Goal: Task Accomplishment & Management: Complete application form

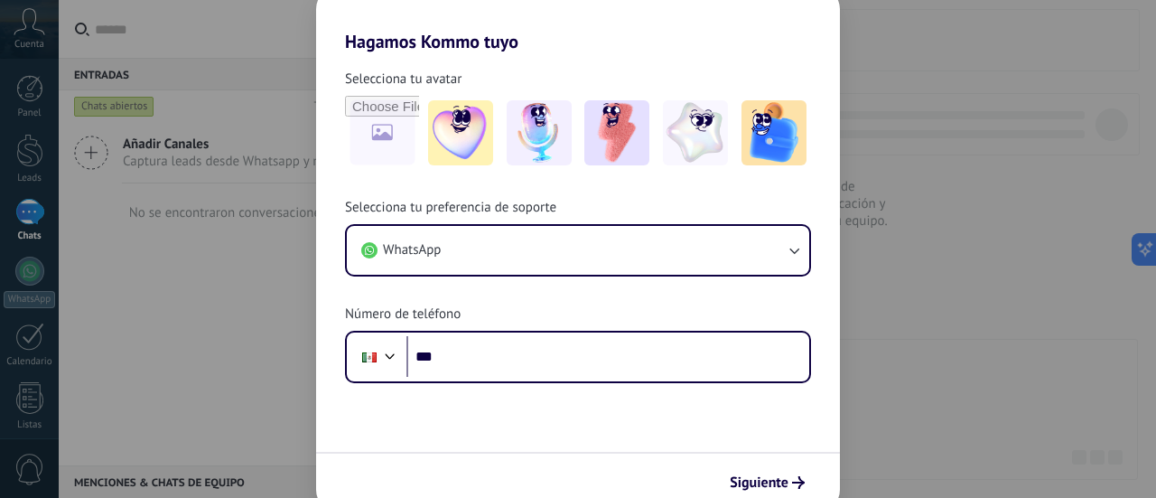
click at [619, 268] on button "WhatsApp" at bounding box center [578, 250] width 463 height 49
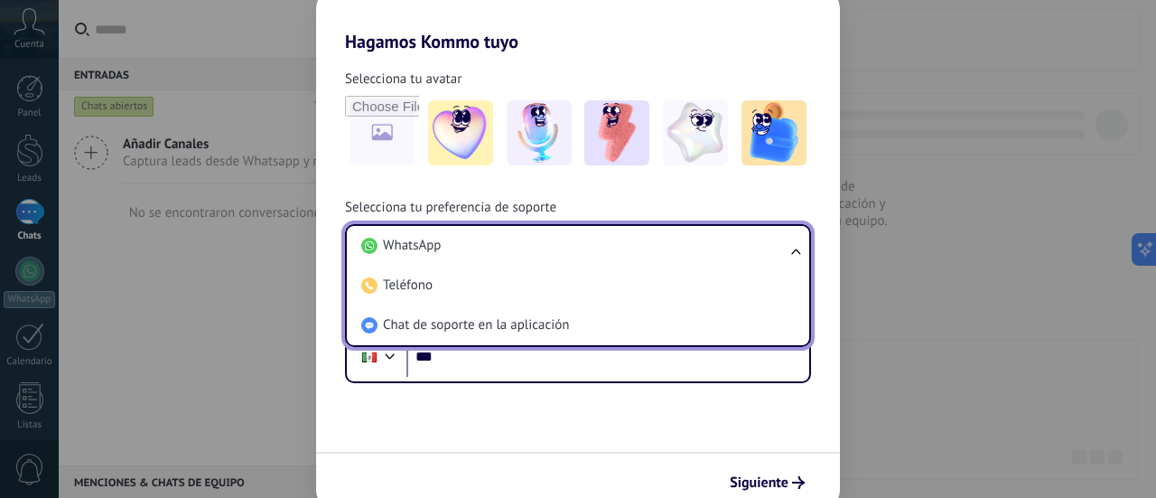
click at [619, 268] on li "Teléfono" at bounding box center [574, 286] width 441 height 40
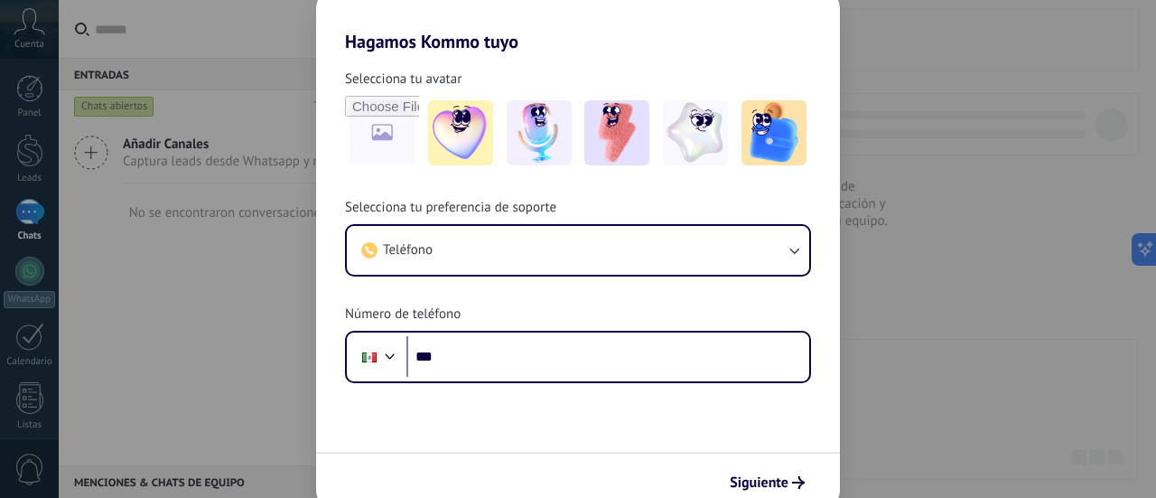
click at [984, 205] on div "Hagamos Kommo tuyo Selecciona tu avatar Selecciona tu preferencia de soporte Te…" at bounding box center [578, 249] width 1156 height 498
click at [990, 397] on div "Hagamos Kommo tuyo Selecciona tu avatar Selecciona tu preferencia de soporte Te…" at bounding box center [578, 249] width 1156 height 498
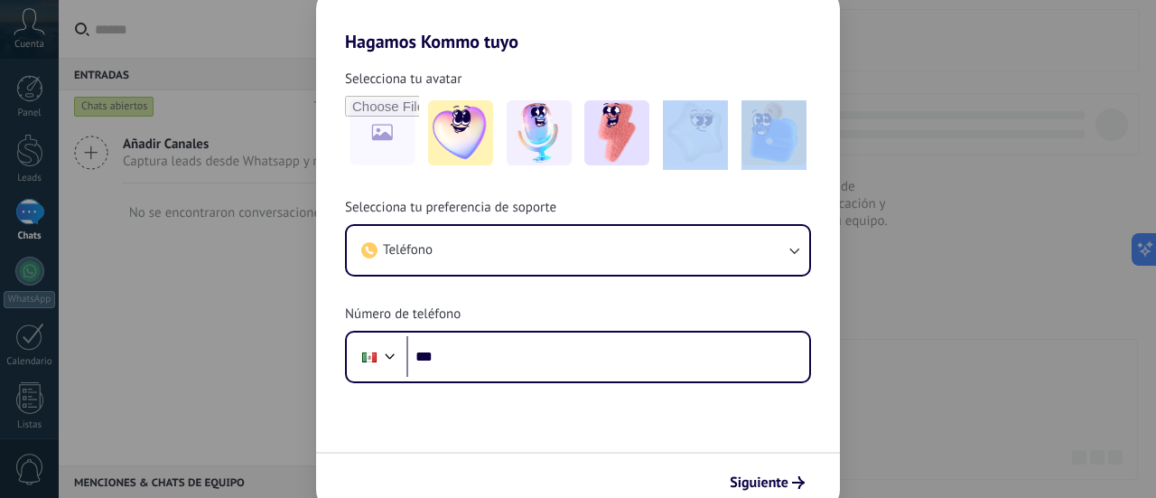
click at [990, 397] on div "Hagamos Kommo tuyo Selecciona tu avatar Selecciona tu preferencia de soporte Te…" at bounding box center [578, 249] width 1156 height 498
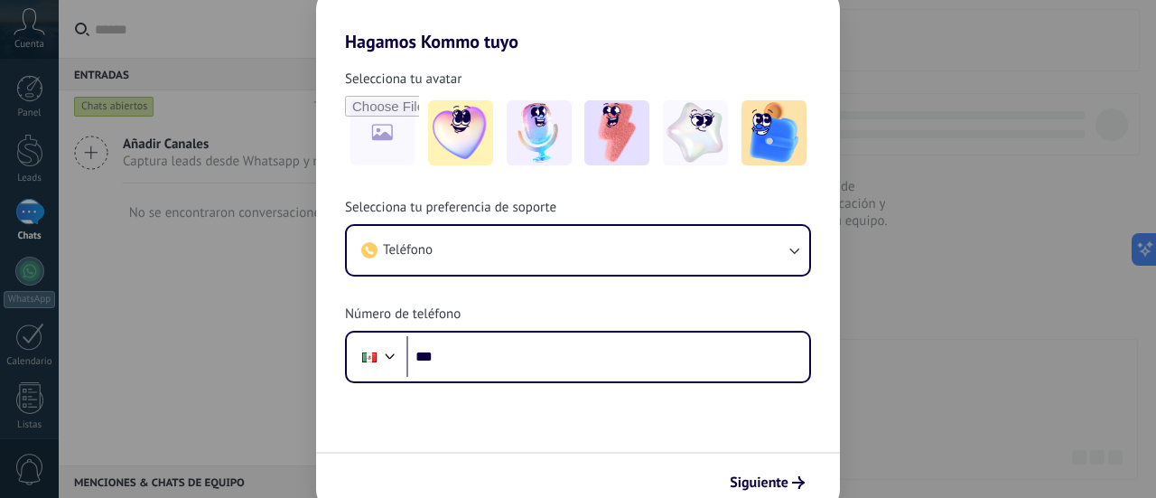
drag, startPoint x: 990, startPoint y: 397, endPoint x: 972, endPoint y: 162, distance: 235.6
click at [972, 162] on div "Hagamos Kommo tuyo Selecciona tu avatar Selecciona tu preferencia de soporte Te…" at bounding box center [578, 249] width 1156 height 498
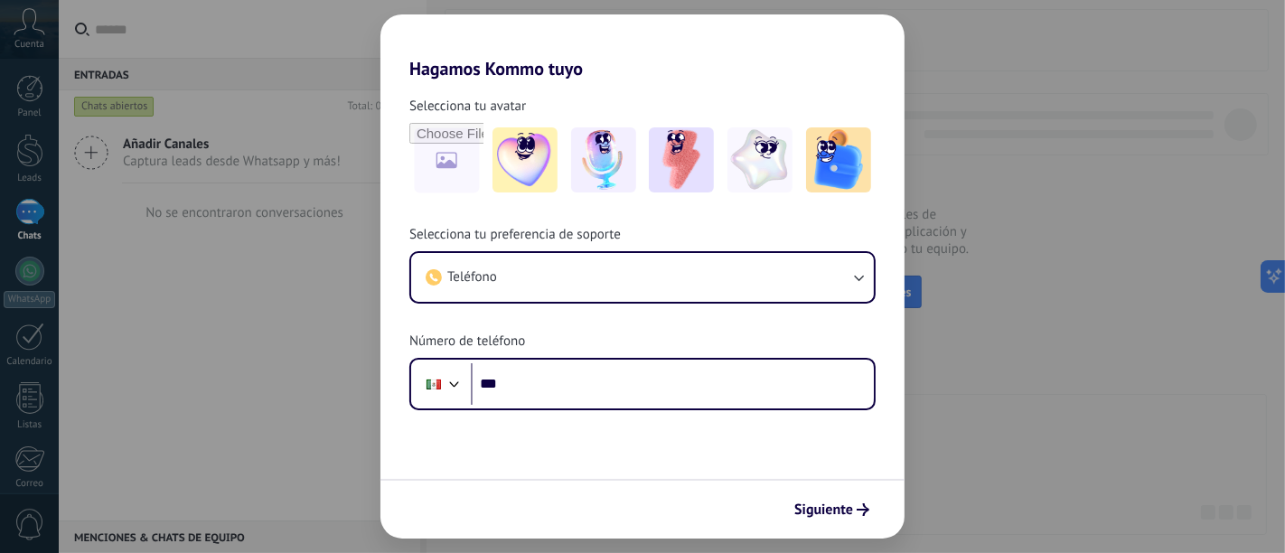
click at [1006, 168] on div "Hagamos Kommo tuyo Selecciona tu avatar Selecciona tu preferencia de soporte Te…" at bounding box center [642, 276] width 1285 height 553
click at [836, 497] on span "Siguiente" at bounding box center [823, 509] width 59 height 13
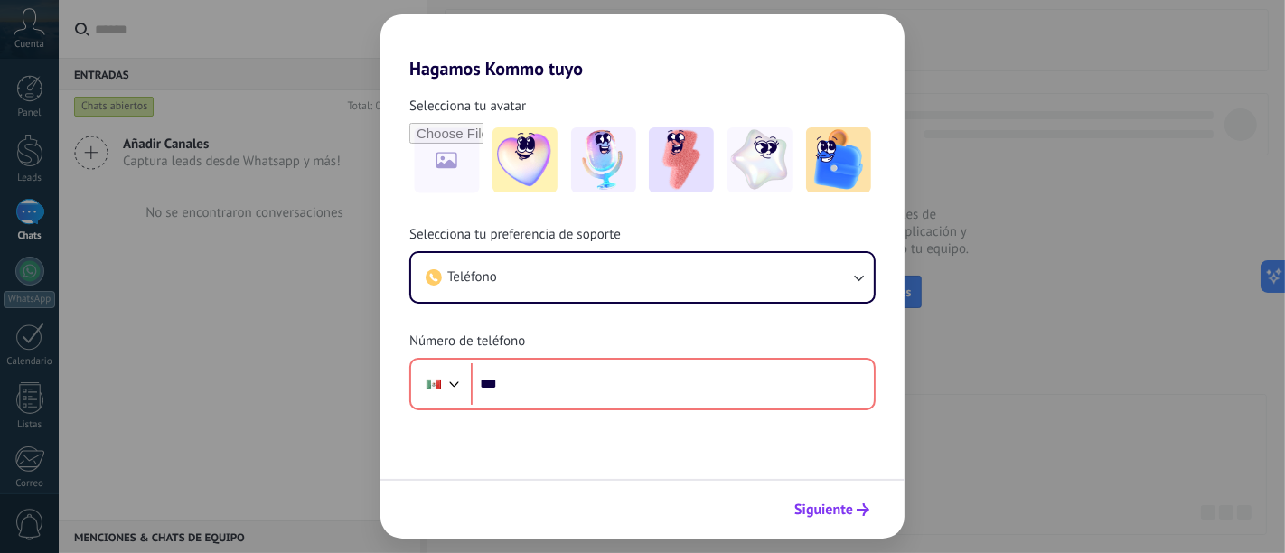
click at [836, 497] on span "Siguiente" at bounding box center [823, 509] width 59 height 13
click at [666, 183] on img at bounding box center [681, 159] width 65 height 65
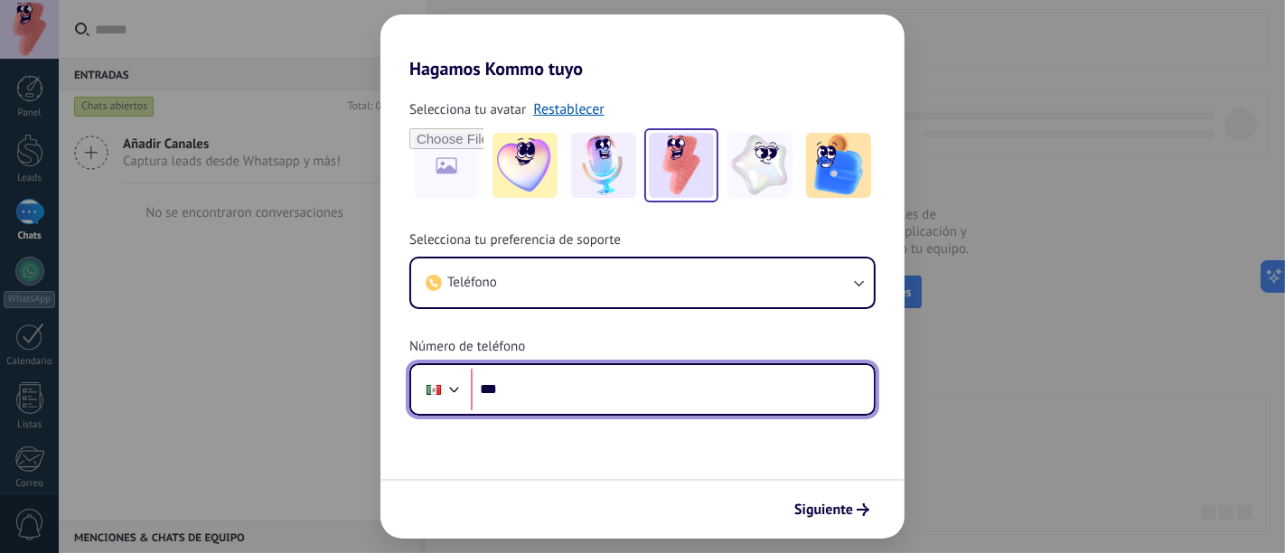
click at [751, 388] on input "***" at bounding box center [672, 390] width 403 height 42
type input "**********"
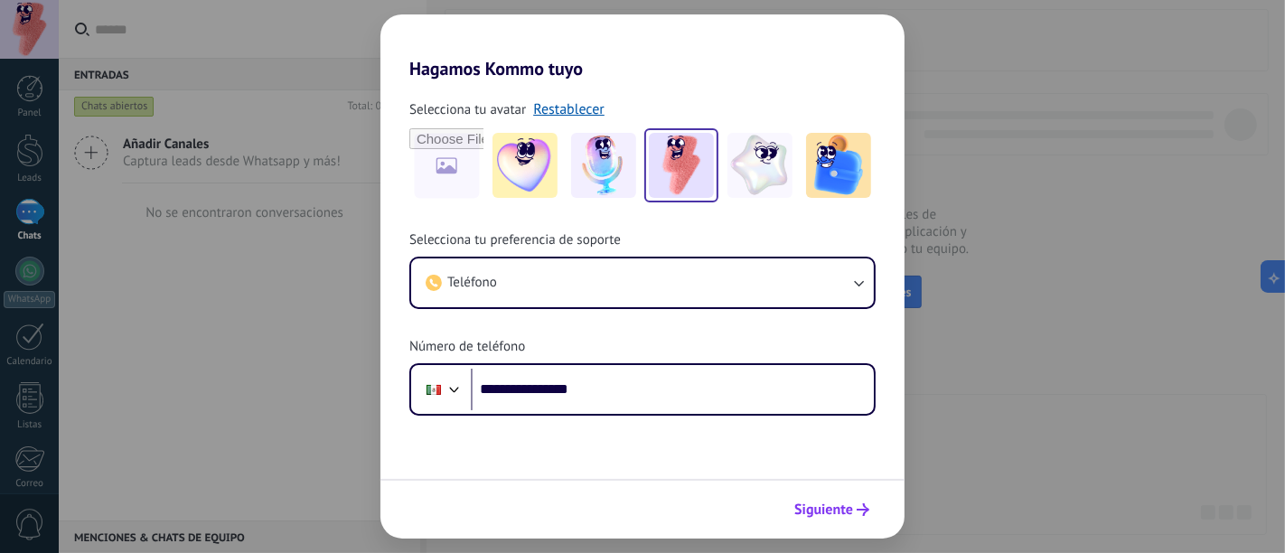
click at [838, 497] on span "Siguiente" at bounding box center [823, 509] width 59 height 13
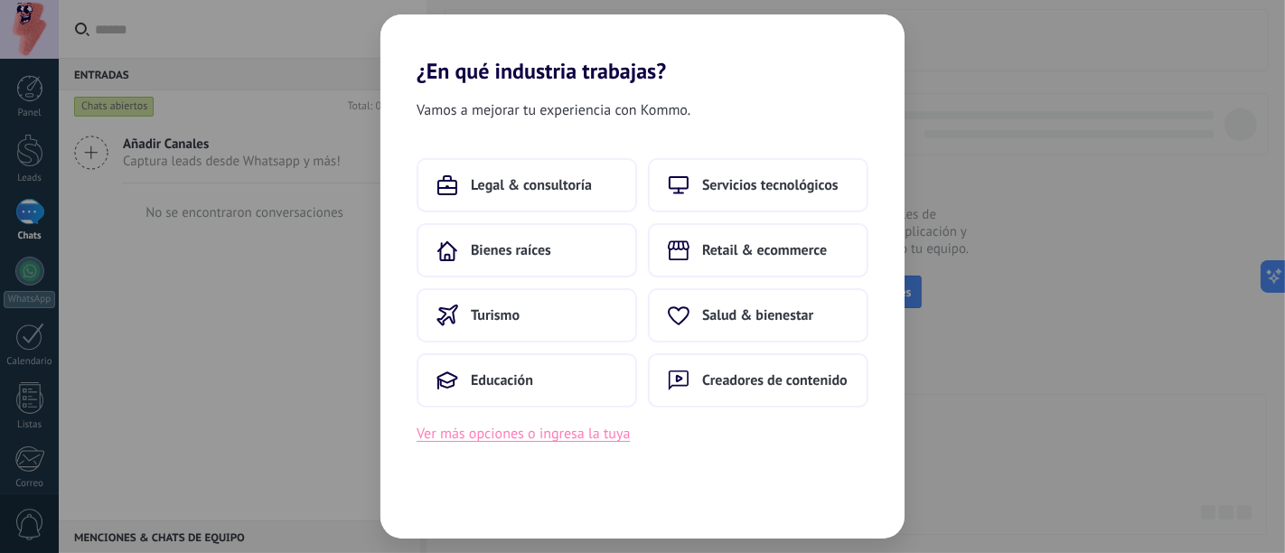
click at [491, 435] on button "Ver más opciones o ingresa la tuya" at bounding box center [523, 433] width 213 height 23
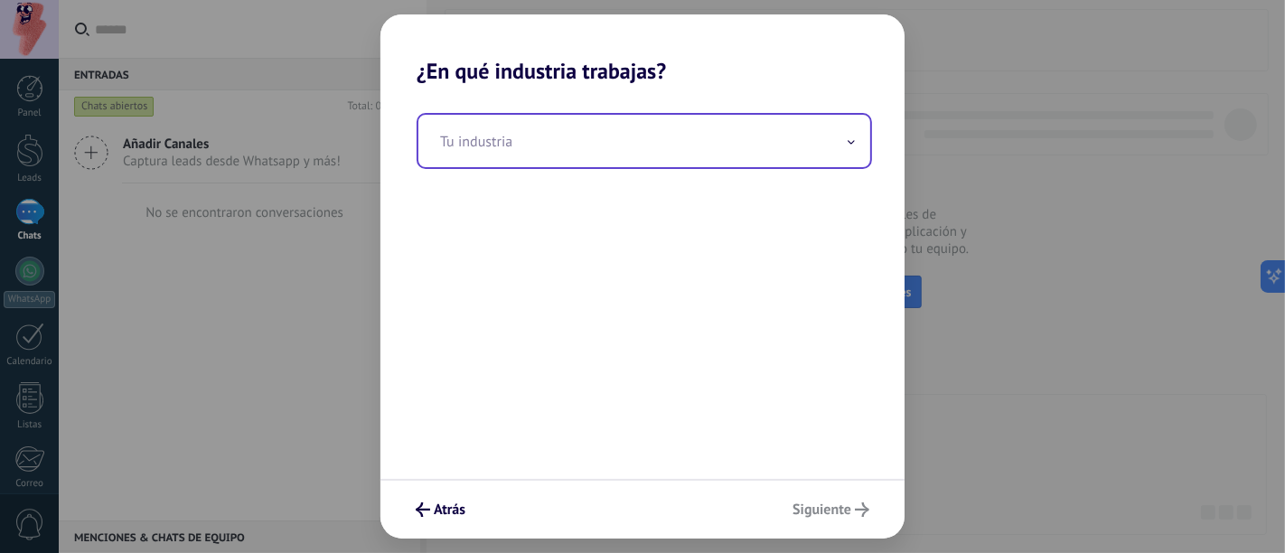
click at [720, 148] on input "text" at bounding box center [644, 141] width 452 height 52
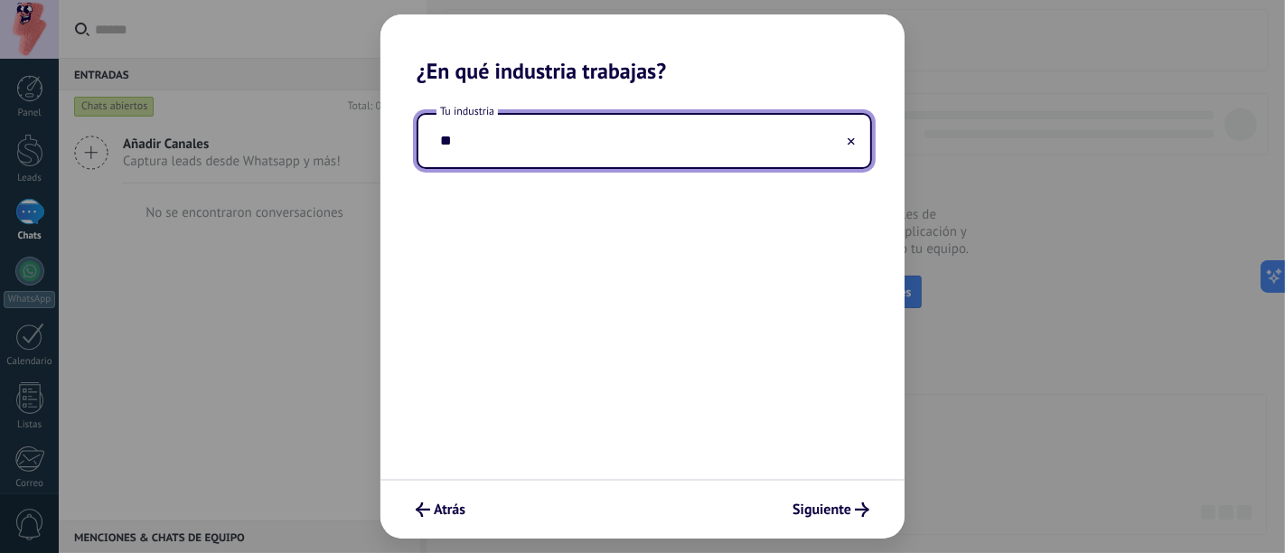
type input "*"
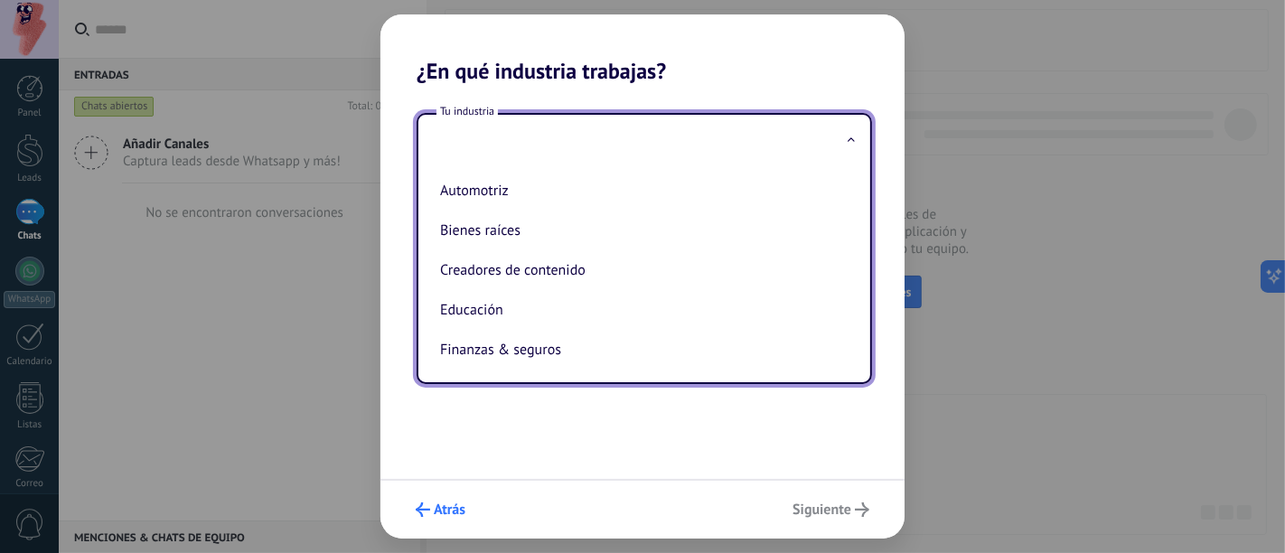
click at [446, 497] on span "Atrás" at bounding box center [450, 509] width 32 height 13
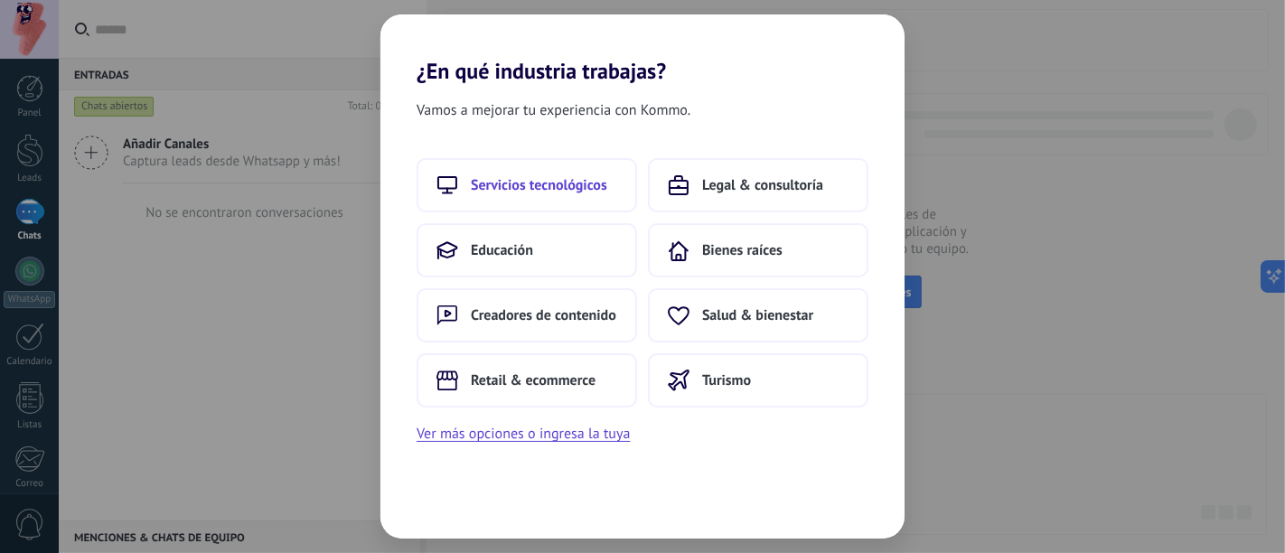
click at [554, 202] on button "Servicios tecnológicos" at bounding box center [527, 185] width 220 height 54
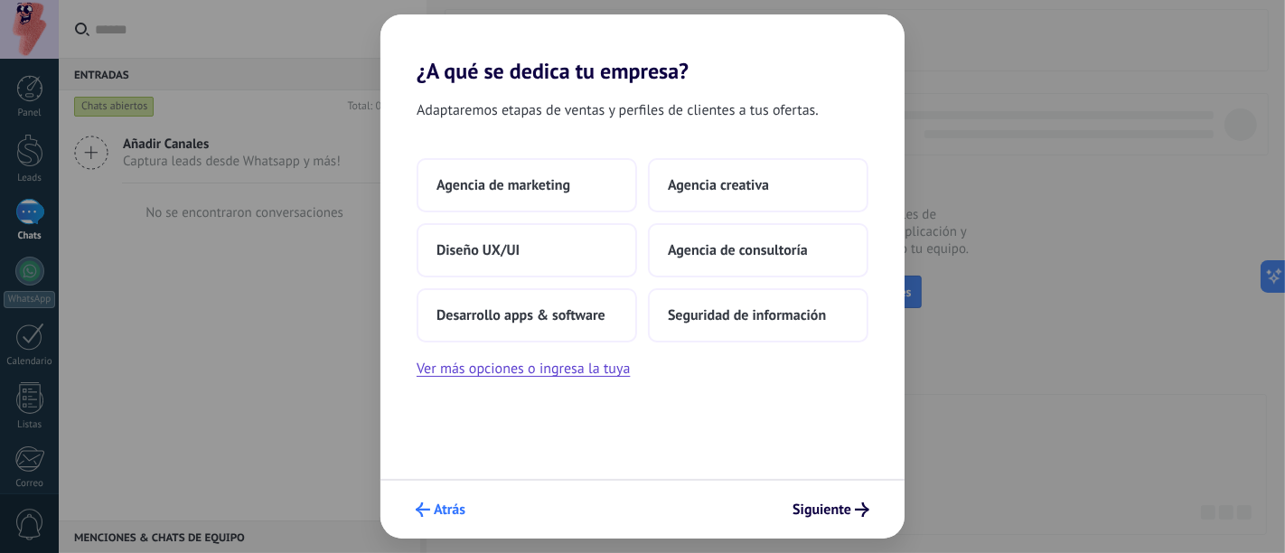
click at [460, 497] on span "Atrás" at bounding box center [450, 509] width 32 height 13
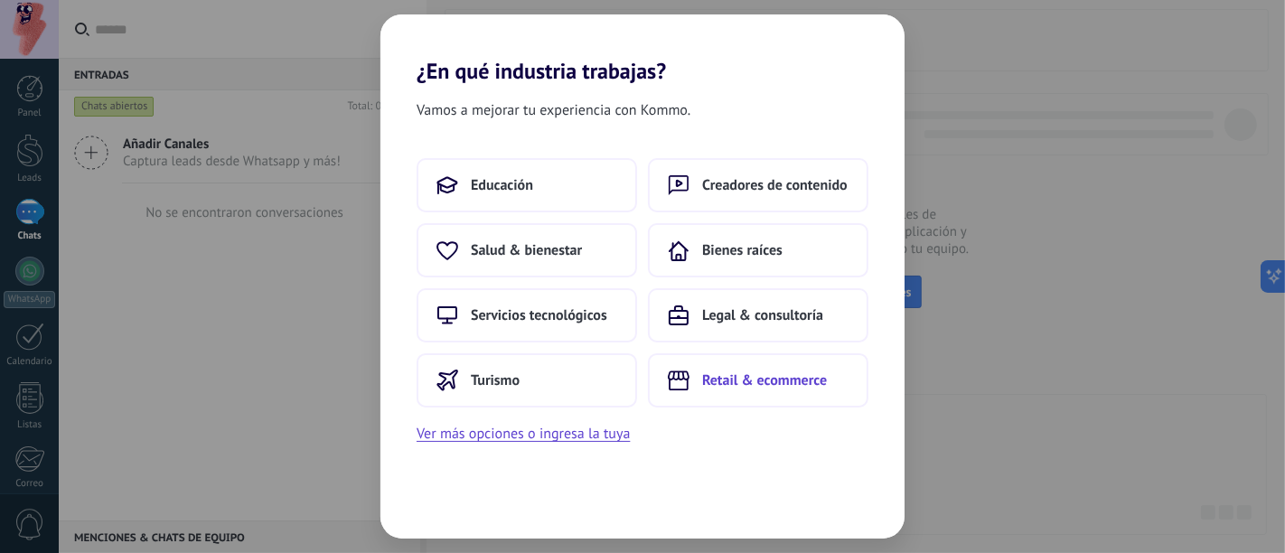
click at [707, 389] on button "Retail & ecommerce" at bounding box center [758, 380] width 220 height 54
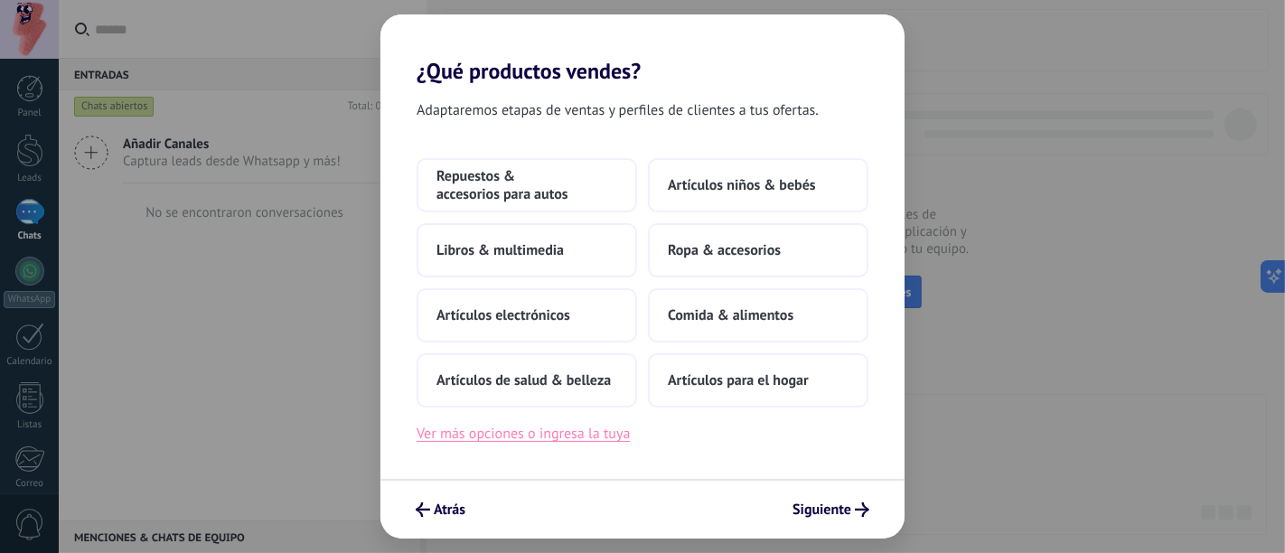
click at [592, 436] on button "Ver más opciones o ingresa la tuya" at bounding box center [523, 433] width 213 height 23
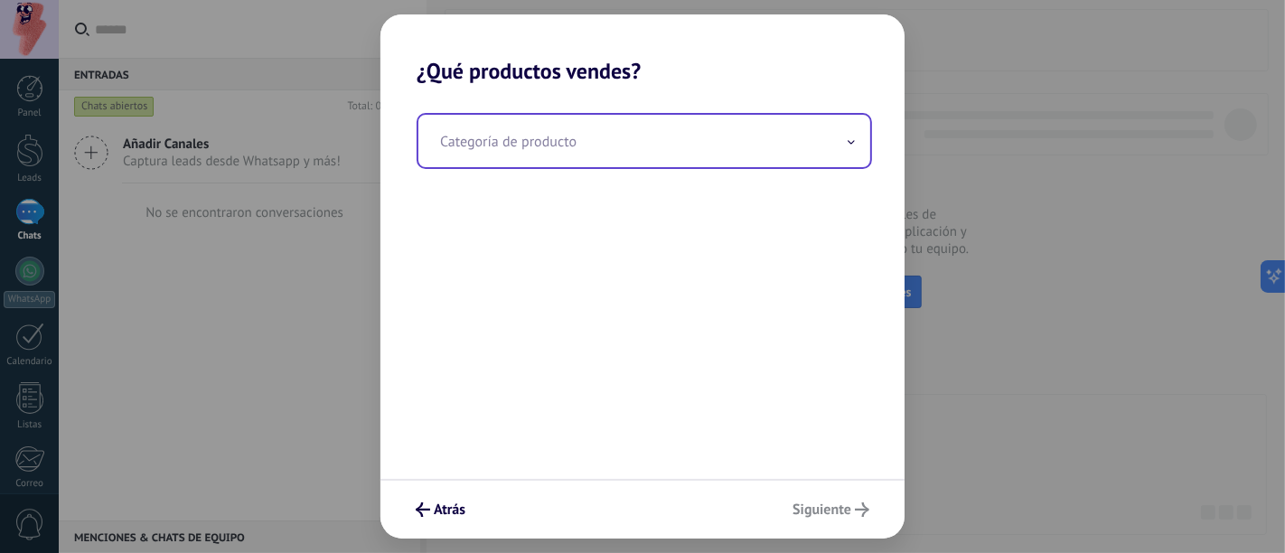
click at [735, 154] on input "text" at bounding box center [644, 141] width 452 height 52
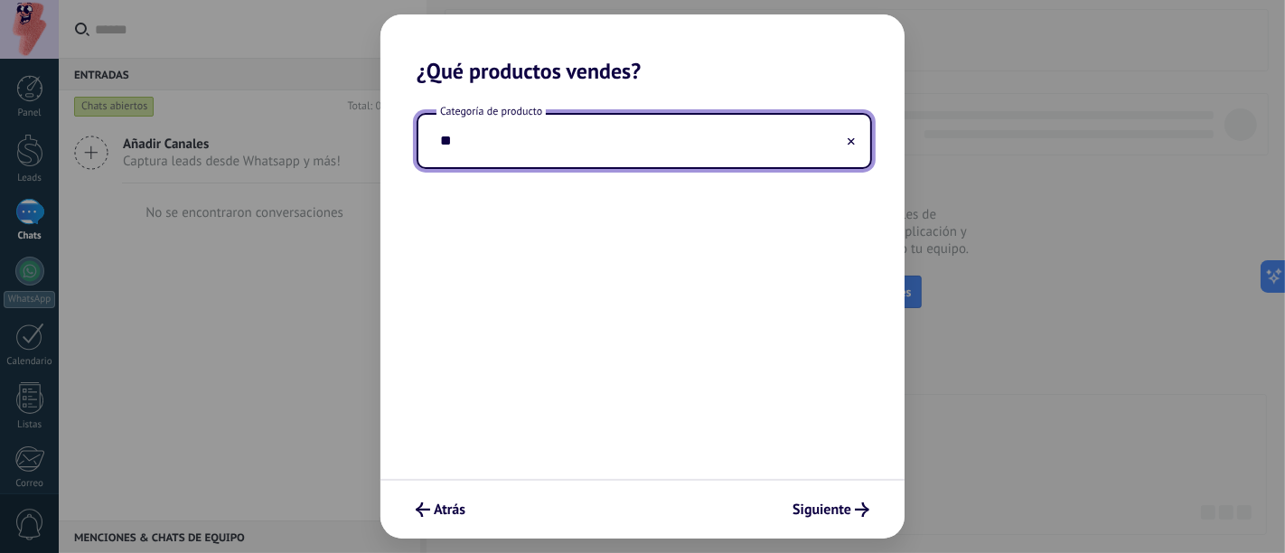
type input "*"
type input "**********"
click at [860, 497] on button "Siguiente" at bounding box center [830, 509] width 93 height 31
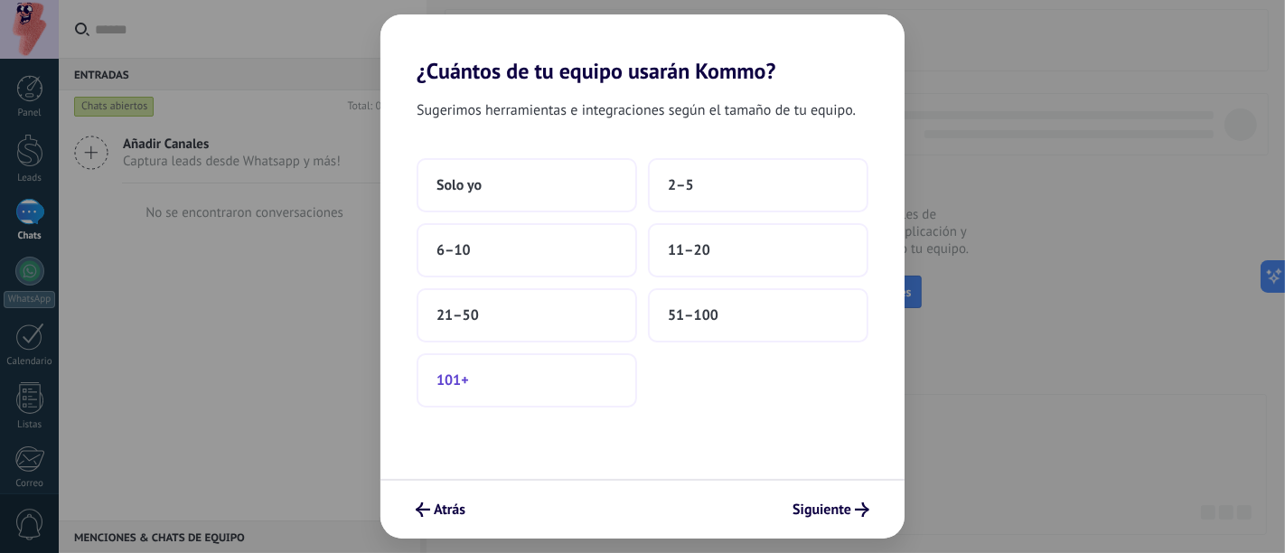
click at [548, 380] on button "101+" at bounding box center [527, 380] width 220 height 54
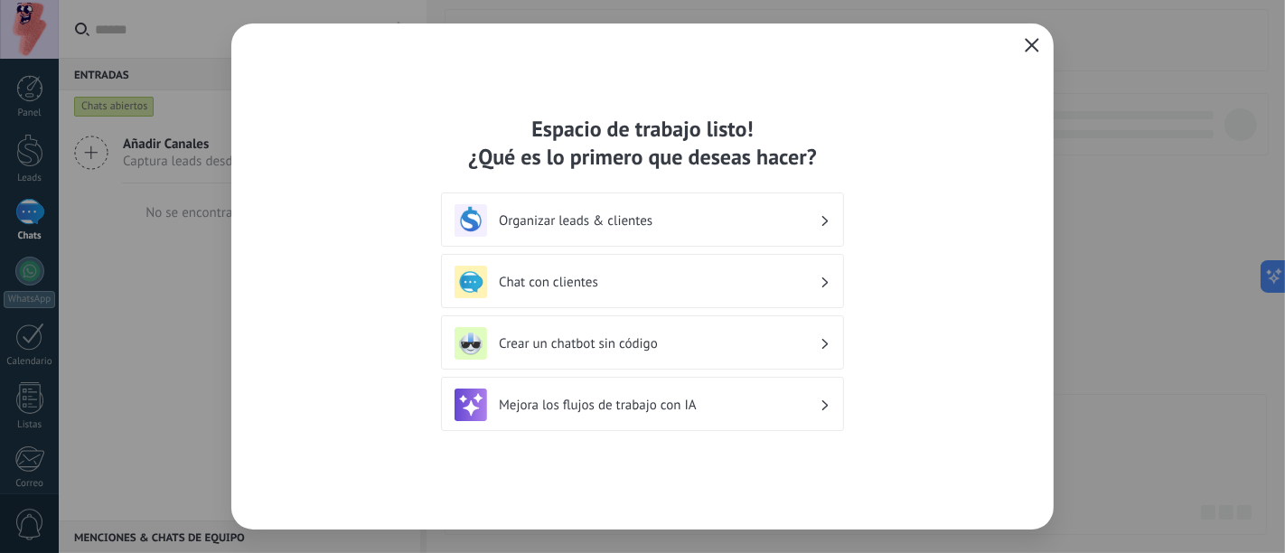
click at [737, 230] on div "Organizar leads & clientes" at bounding box center [642, 220] width 376 height 33
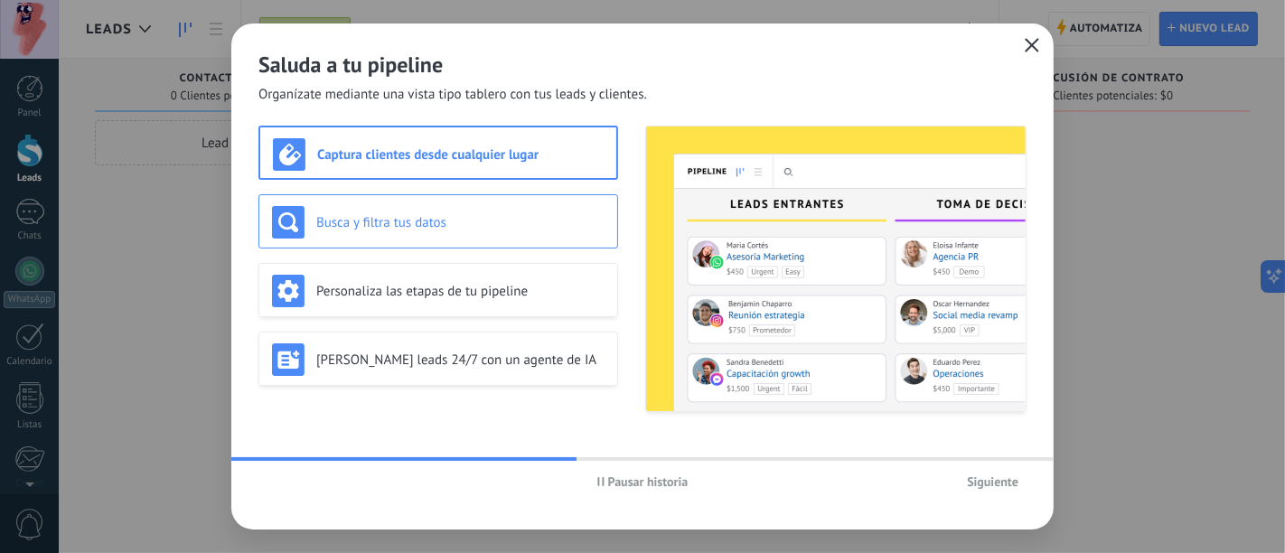
click at [449, 215] on h3 "Busca y filtra tus datos" at bounding box center [460, 222] width 288 height 17
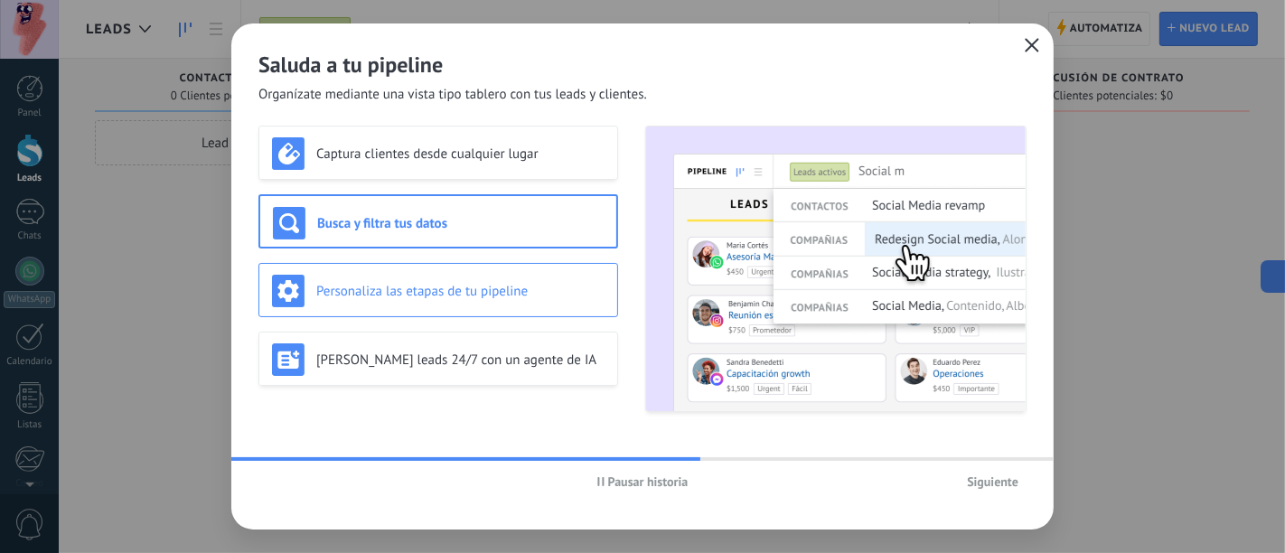
click at [428, 305] on div "Personaliza las etapas de tu pipeline" at bounding box center [438, 291] width 332 height 33
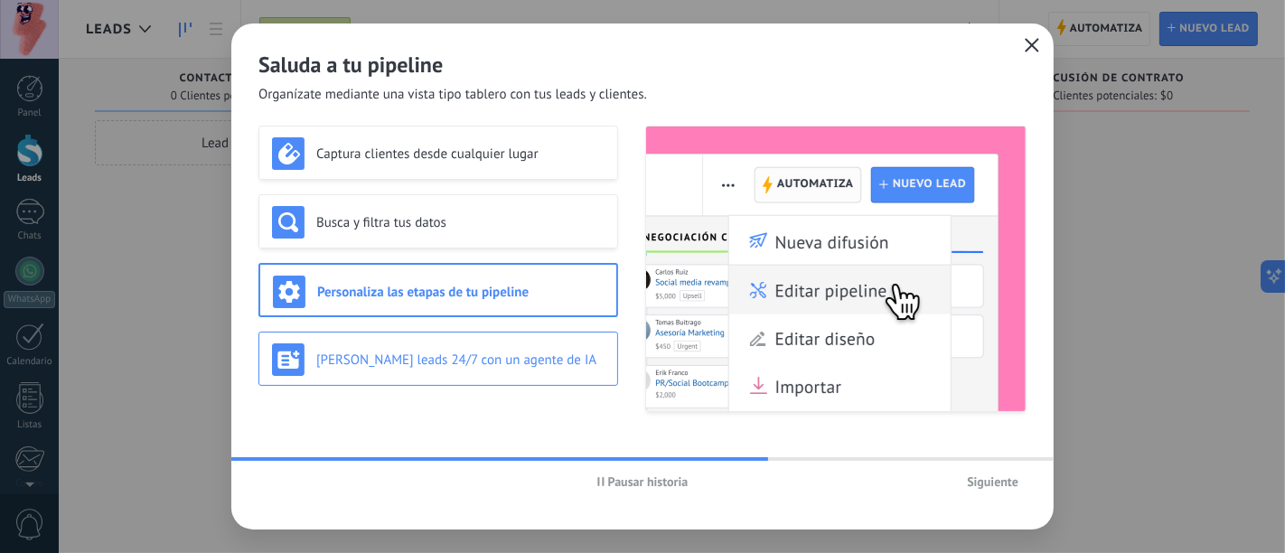
click at [416, 351] on h3 "[PERSON_NAME] leads 24/7 con un agente de IA" at bounding box center [460, 359] width 288 height 17
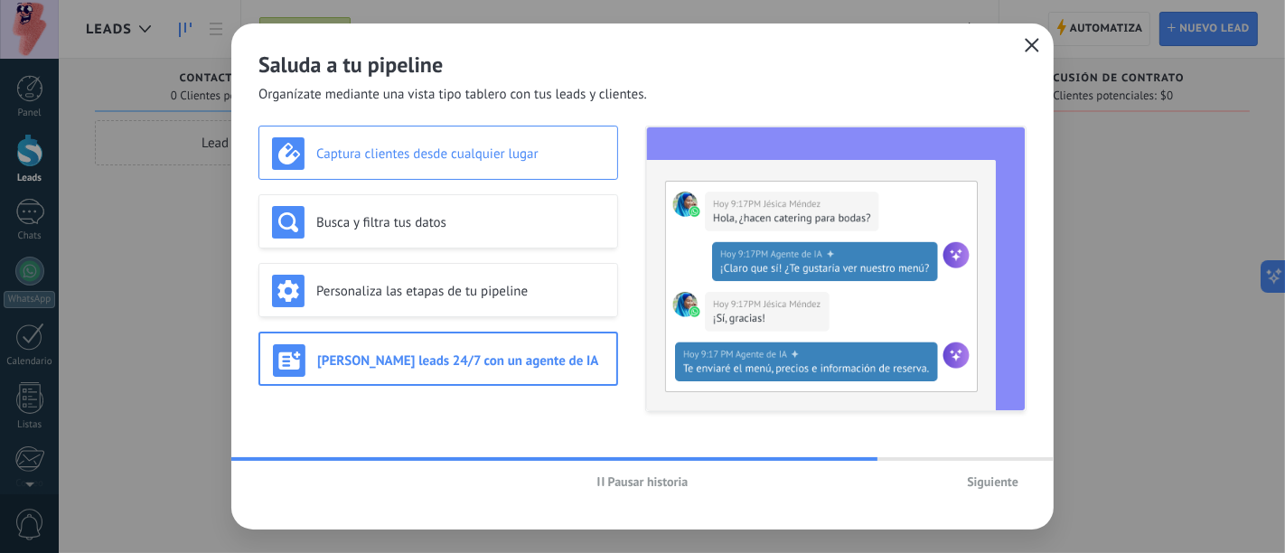
click at [534, 137] on div "Captura clientes desde cualquier lugar" at bounding box center [438, 153] width 332 height 33
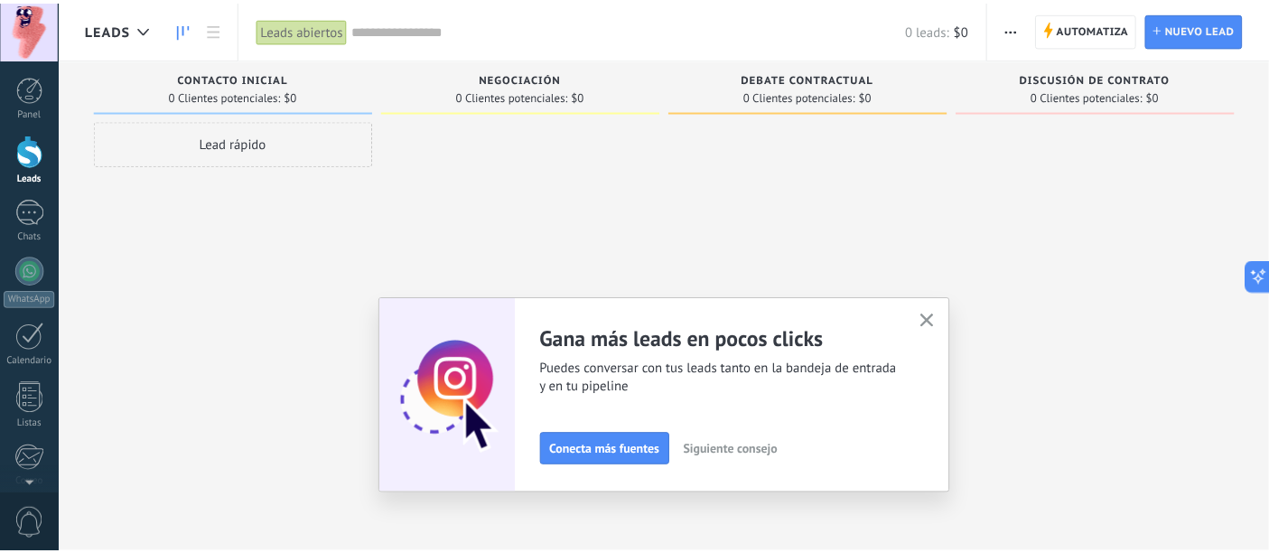
scroll to position [196, 0]
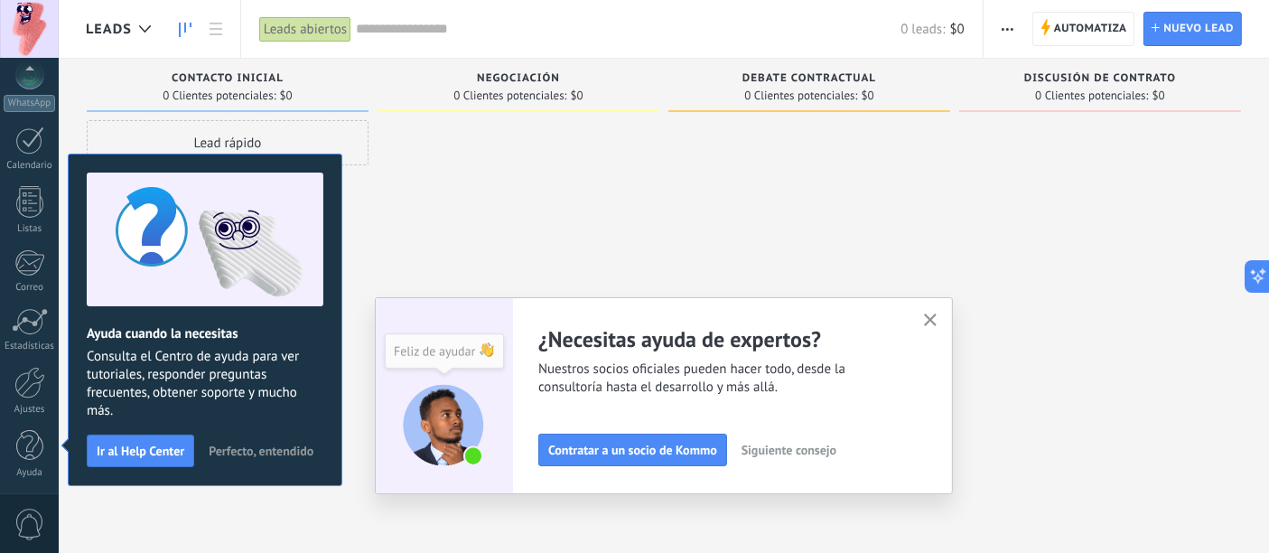
click at [937, 326] on icon "button" at bounding box center [931, 321] width 14 height 14
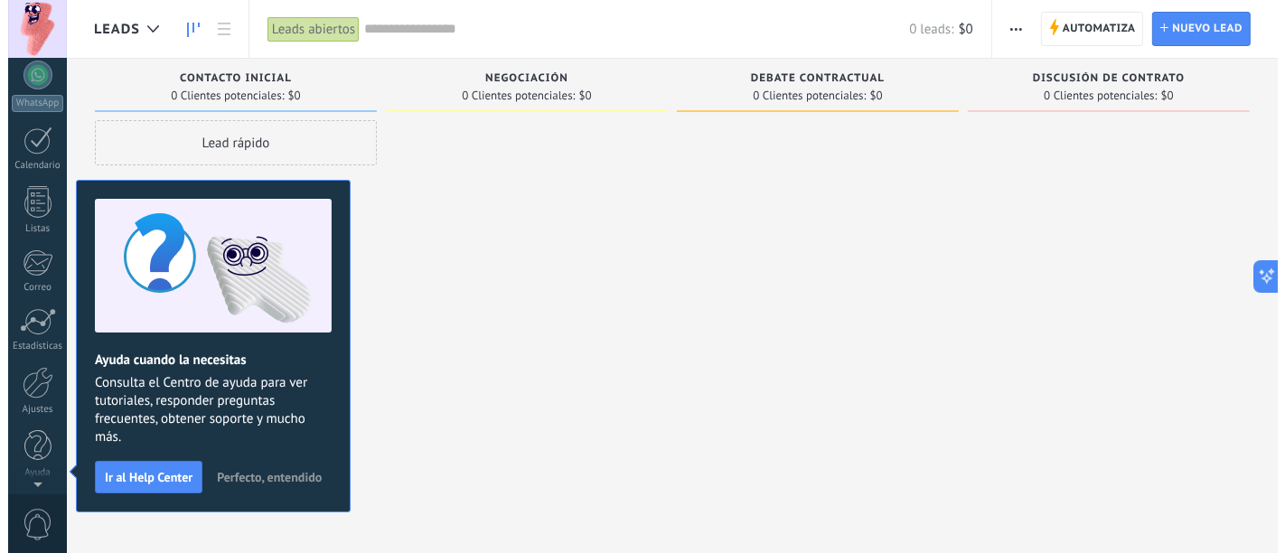
scroll to position [0, 0]
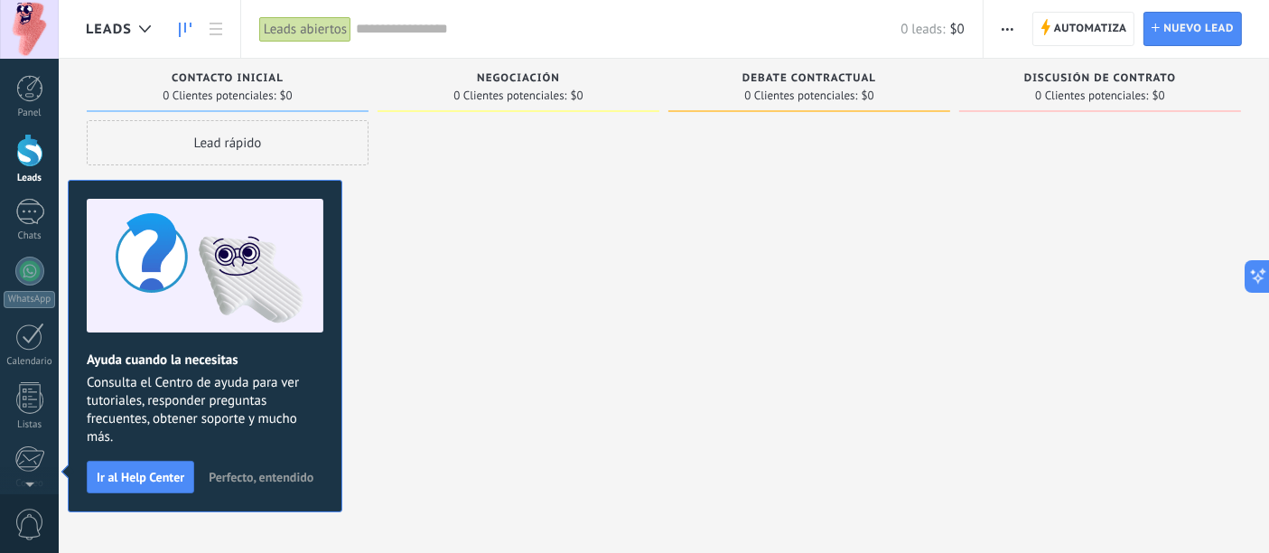
click at [269, 479] on span "Perfecto, entendido" at bounding box center [261, 477] width 105 height 13
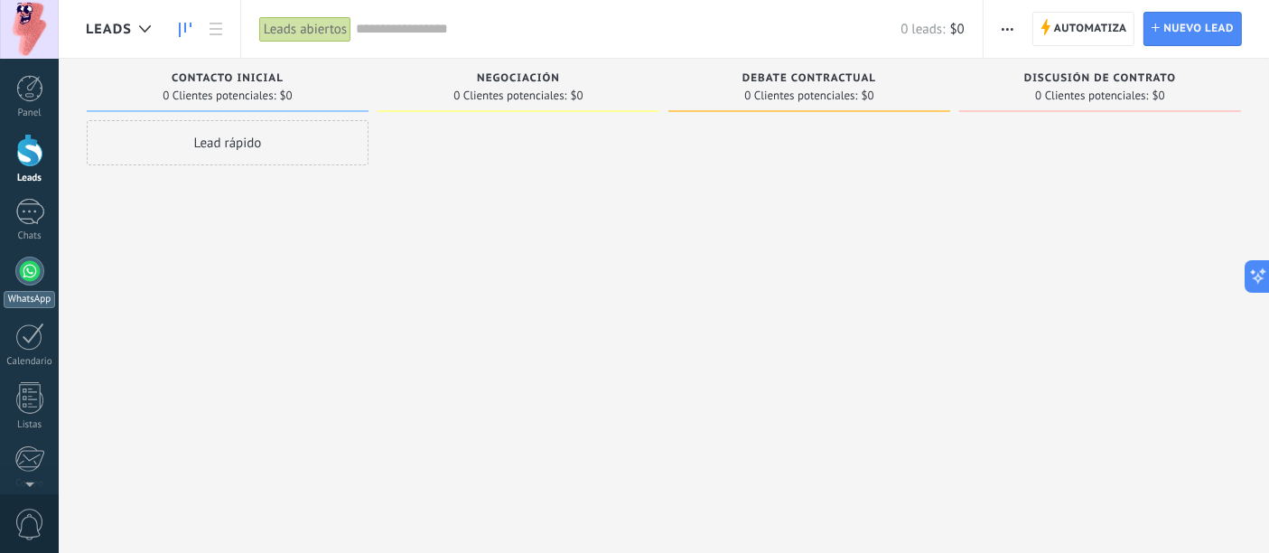
click at [32, 291] on div "WhatsApp" at bounding box center [29, 299] width 51 height 17
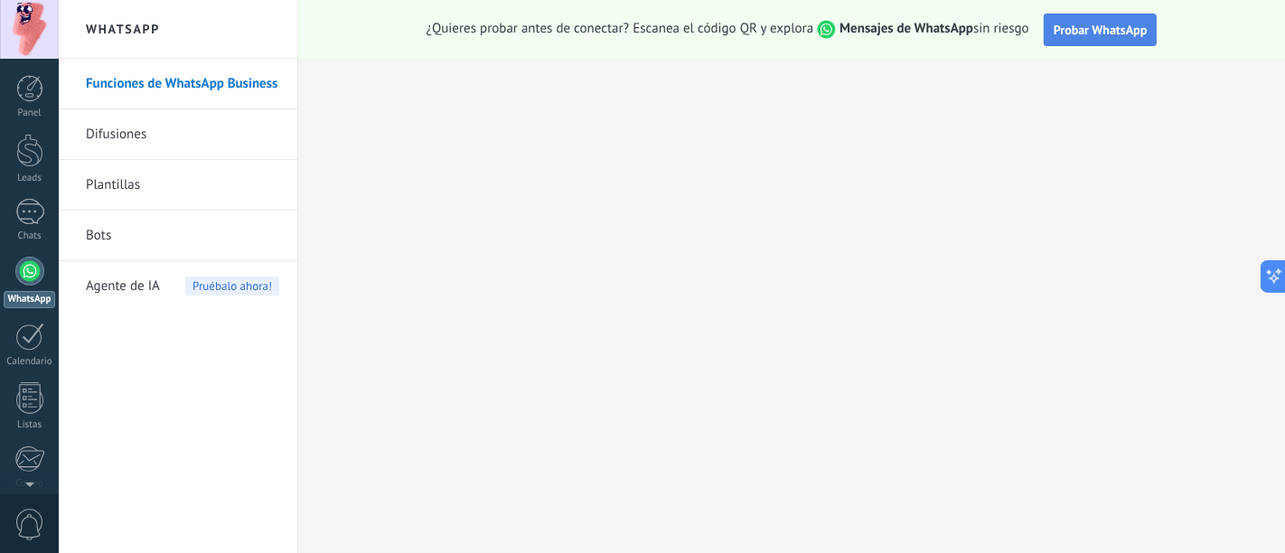
click at [1128, 23] on span "Probar WhatsApp" at bounding box center [1100, 30] width 94 height 16
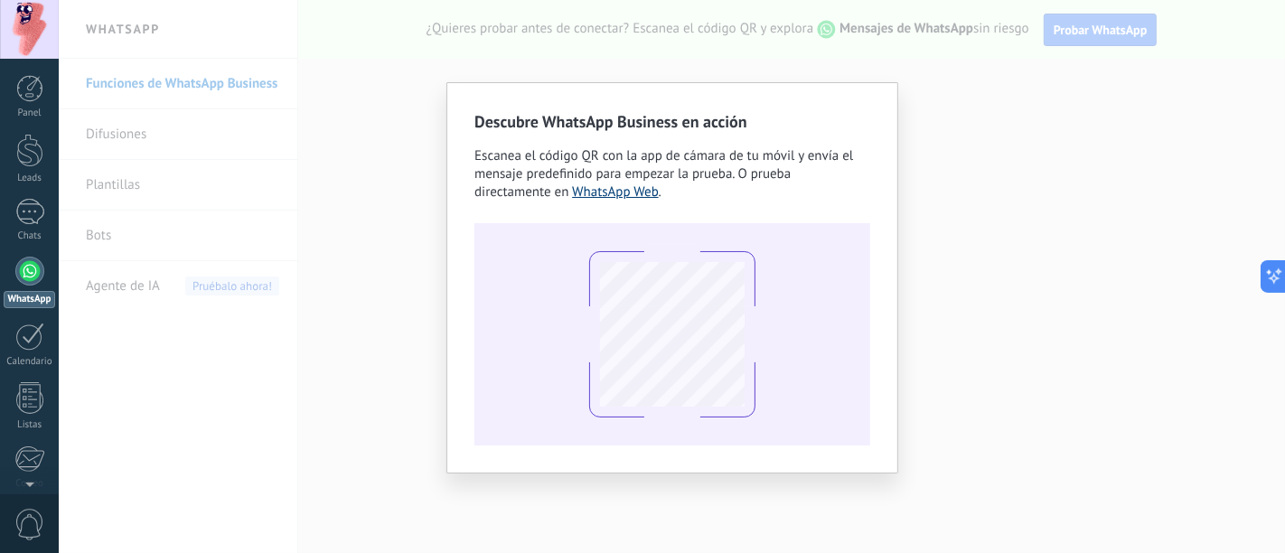
click at [572, 193] on link "WhatsApp Web" at bounding box center [615, 191] width 87 height 17
click at [821, 452] on div "Descubre WhatsApp Business en acción Escanea el código QR con la app de cámara …" at bounding box center [672, 277] width 452 height 391
click at [688, 324] on div "Descubre WhatsApp Business en acción Escanea el código QR con la app de cámara …" at bounding box center [672, 277] width 452 height 391
click at [256, 445] on div "Descubre WhatsApp Business en acción Escanea el código QR con la app de cámara …" at bounding box center [672, 276] width 1226 height 553
